Goal: Information Seeking & Learning: Learn about a topic

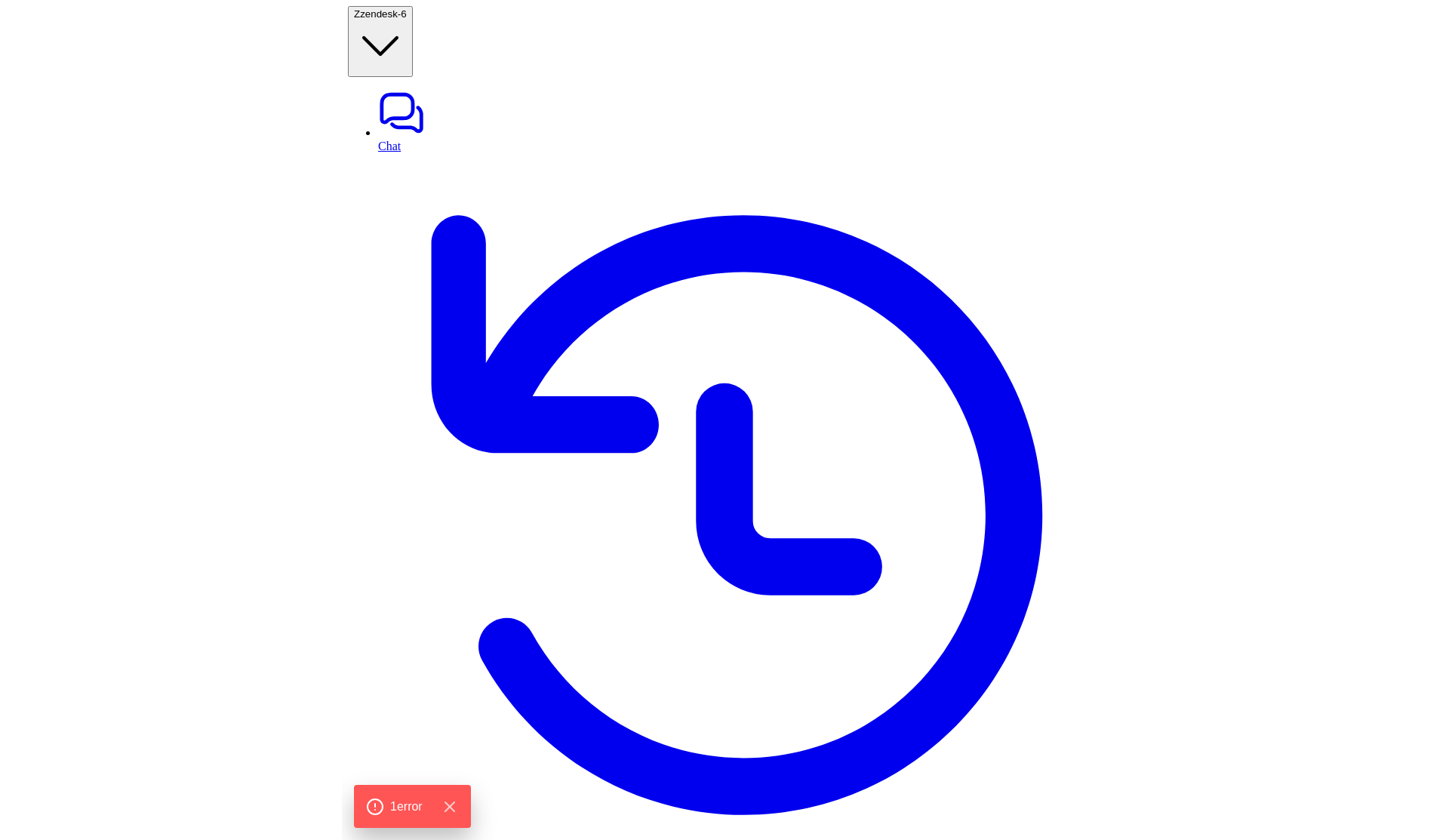
scroll to position [0, 476]
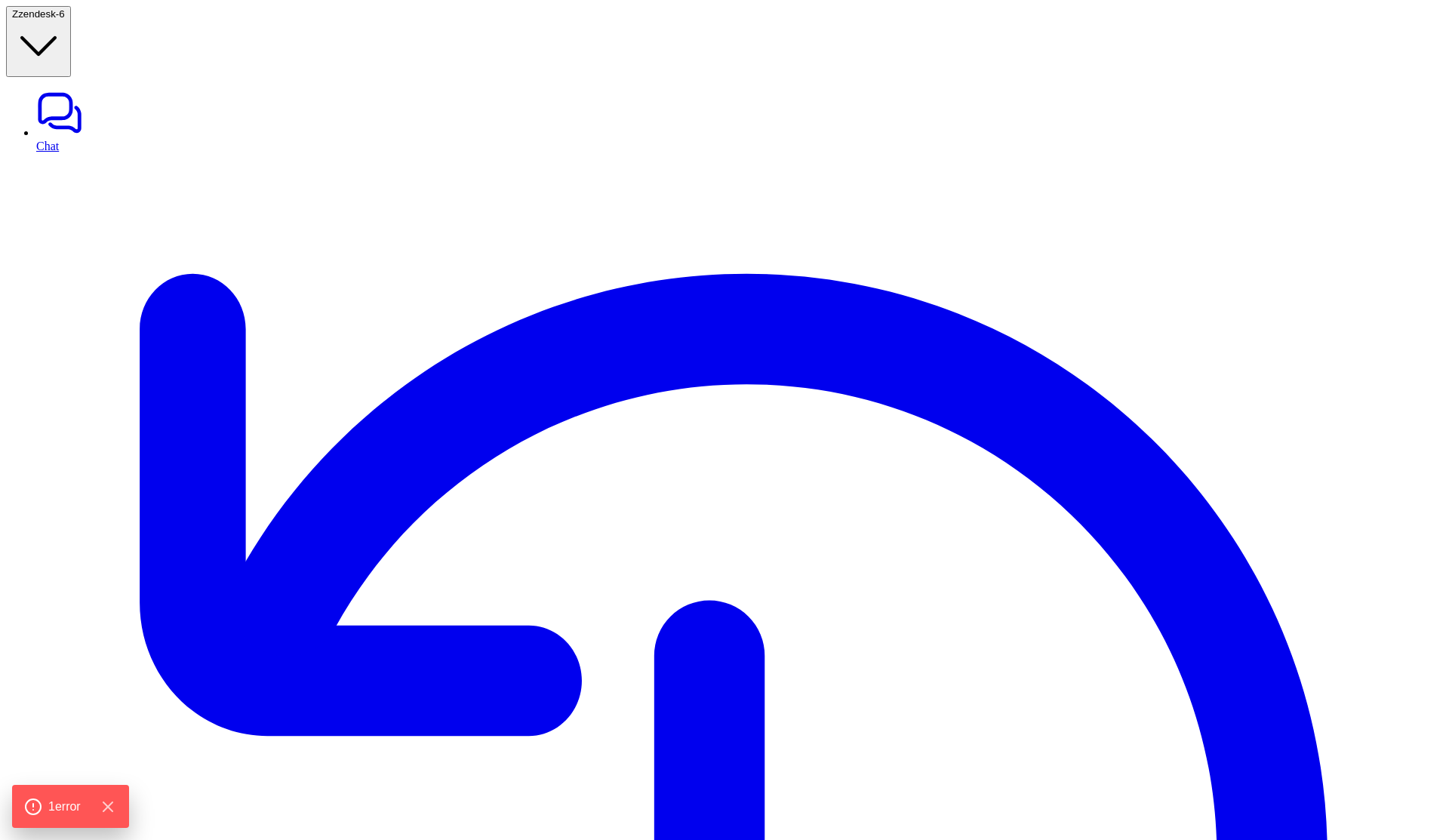
click at [58, 796] on div "1 error" at bounding box center [70, 806] width 102 height 20
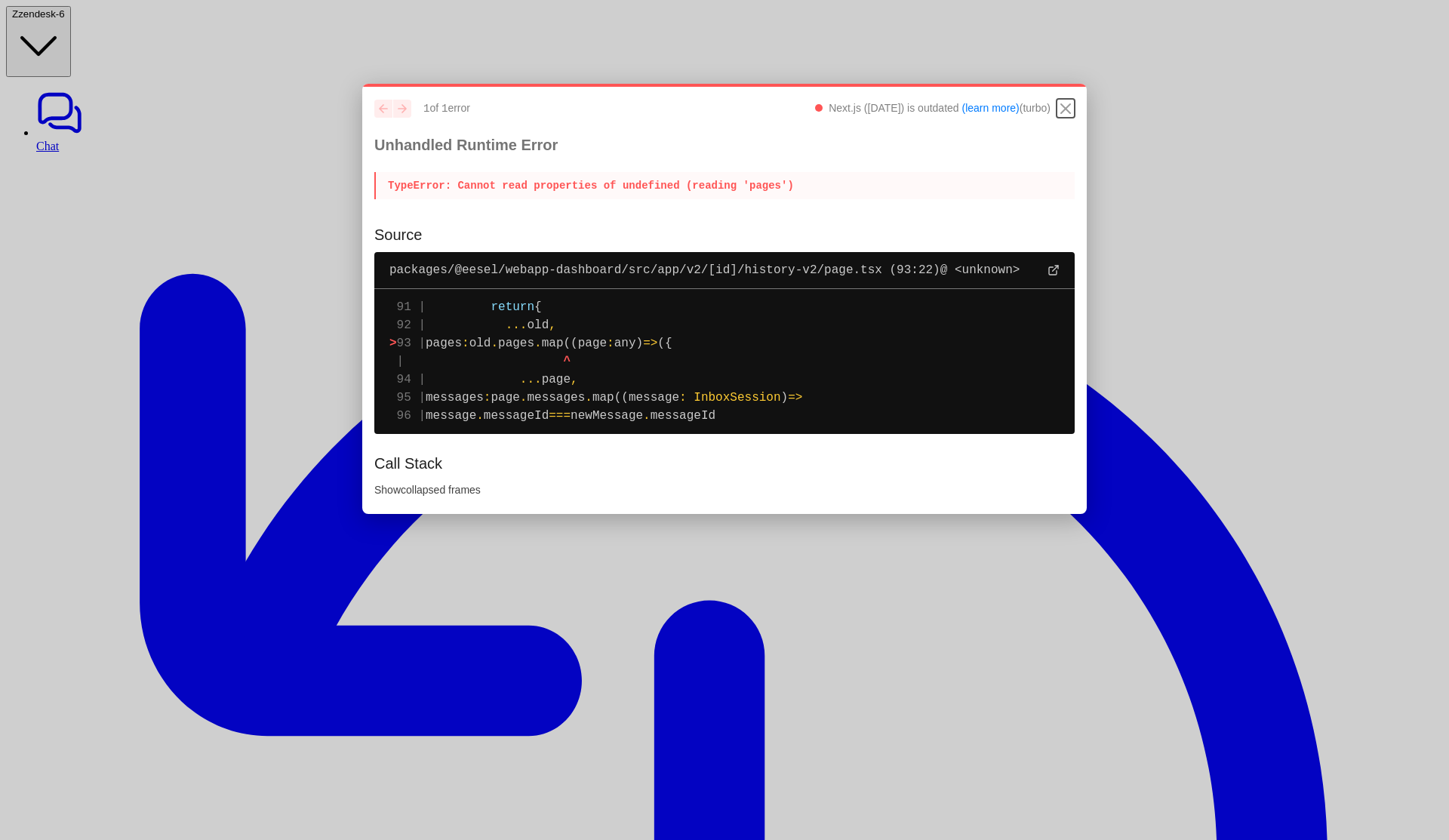
click at [777, 107] on icon "Close" at bounding box center [1065, 108] width 18 height 18
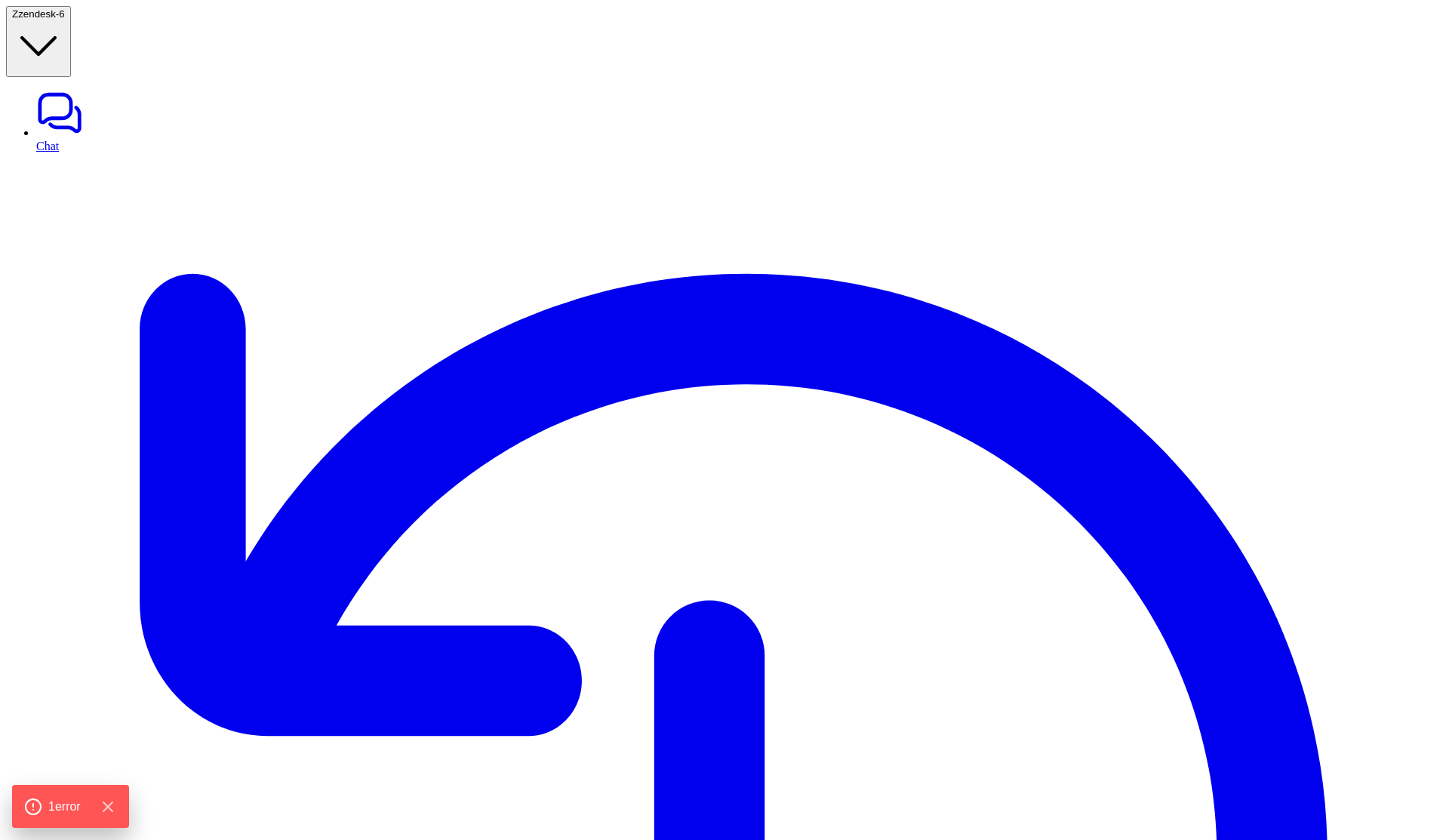
click at [117, 805] on icon "Hide Errors" at bounding box center [111, 806] width 10 height 10
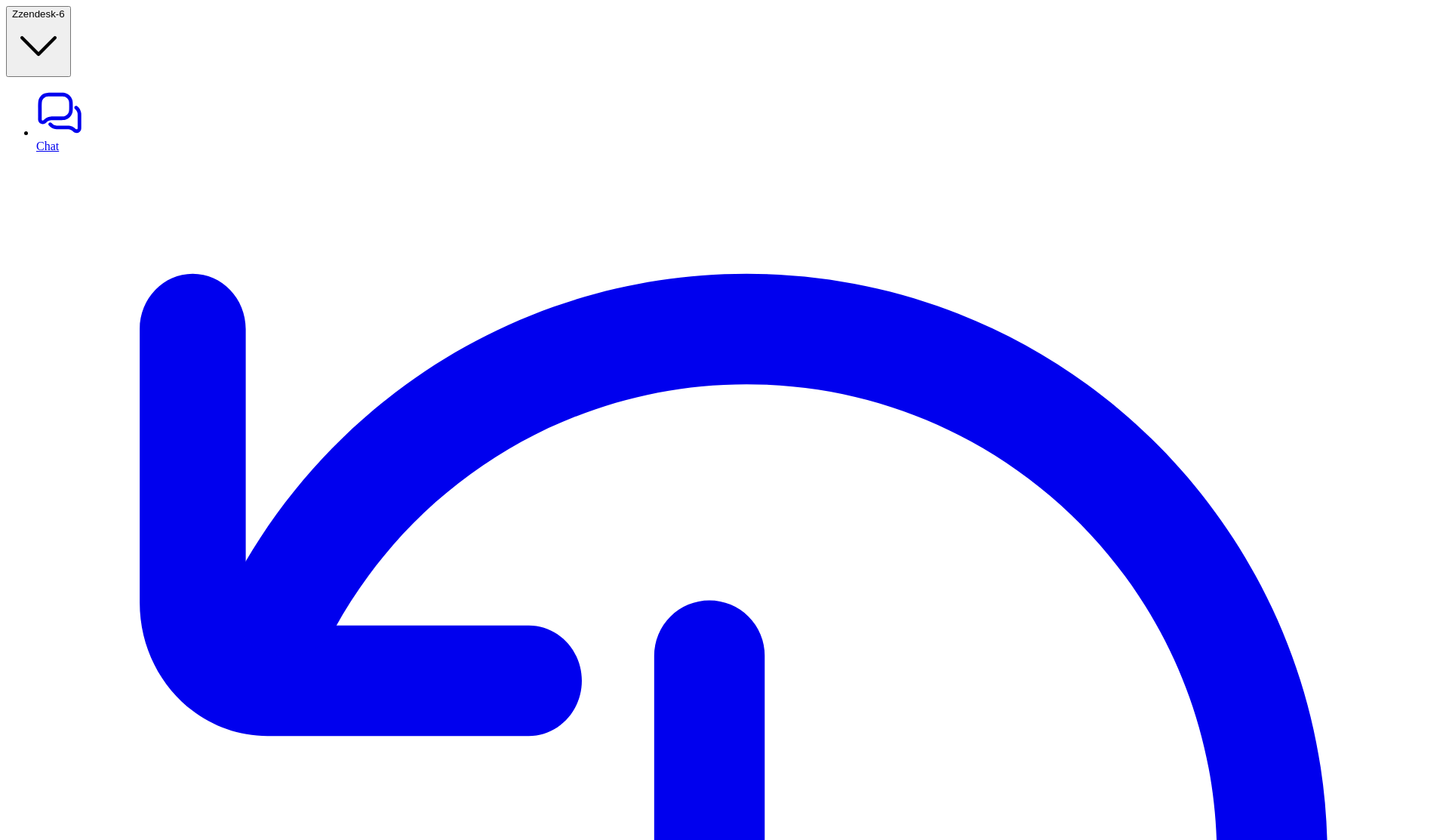
scroll to position [54, 0]
